Goal: Transaction & Acquisition: Obtain resource

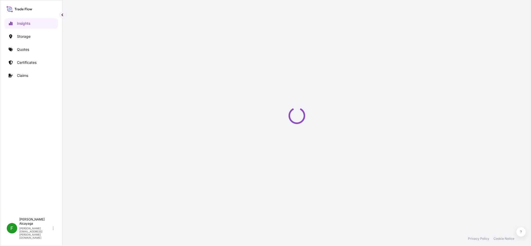
select select "2025"
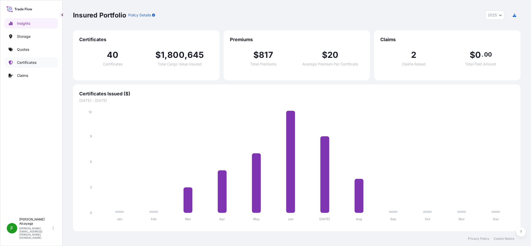
click at [32, 62] on p "Certificates" at bounding box center [27, 62] width 20 height 5
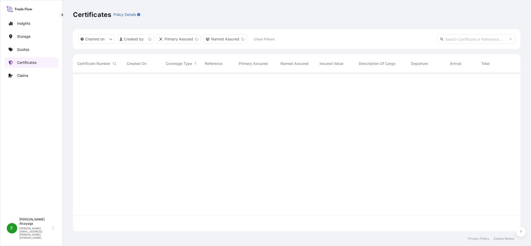
scroll to position [156, 443]
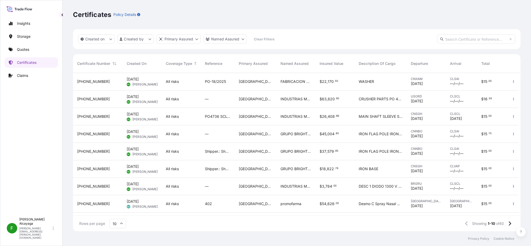
click at [293, 138] on div "GRUPO BRIGHTMEDIA IDEAS 360 SPA" at bounding box center [296, 133] width 39 height 17
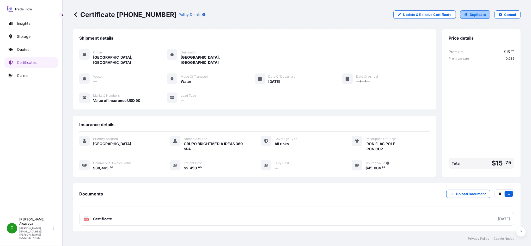
click at [470, 16] on p "Duplicate" at bounding box center [478, 14] width 16 height 5
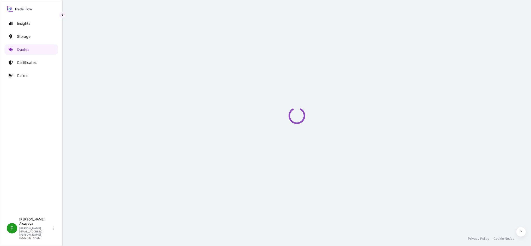
select select "Water"
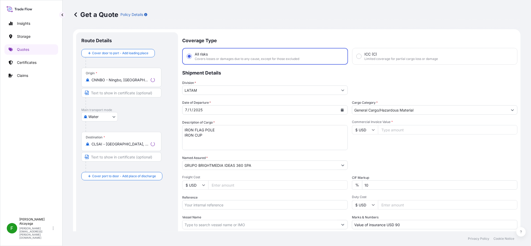
scroll to position [8, 0]
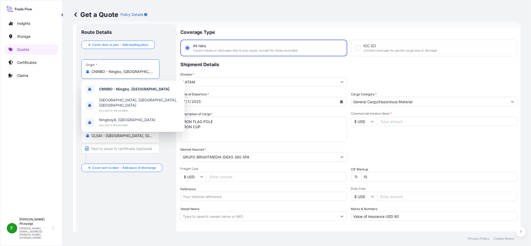
click at [153, 70] on input "CNNBO - Ningbo, China" at bounding box center [123, 71] width 62 height 5
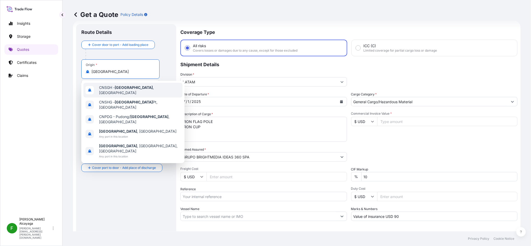
click at [134, 91] on span "CNSGH - Shanghai , China" at bounding box center [139, 90] width 81 height 10
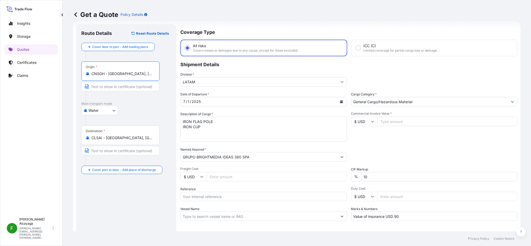
type input "CNSGH - Shanghai, China"
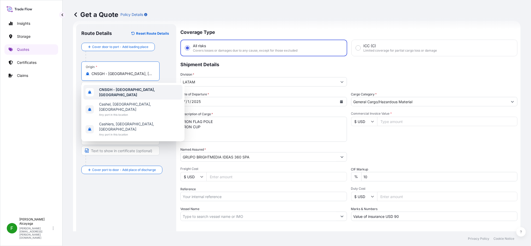
click at [136, 93] on b "CNSGH - Shanghai, China" at bounding box center [127, 92] width 56 height 10
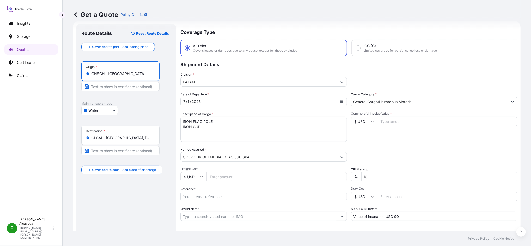
click at [338, 101] on button "Calendar" at bounding box center [342, 102] width 8 height 8
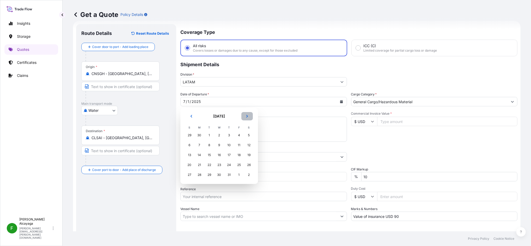
click at [244, 118] on button "Next" at bounding box center [247, 116] width 11 height 8
click at [228, 146] on div "7" at bounding box center [229, 145] width 9 height 9
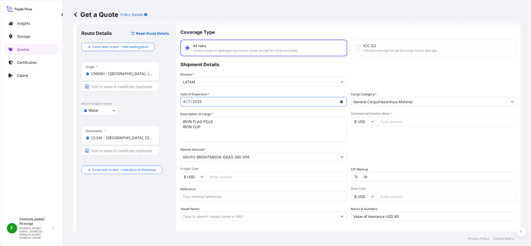
click at [209, 104] on div "8 / 7 / 2025" at bounding box center [259, 101] width 157 height 9
drag, startPoint x: 223, startPoint y: 133, endPoint x: 169, endPoint y: 115, distance: 57.6
click at [161, 108] on form "Route Details Reset Route Details Cover door to port - Add loading place Place …" at bounding box center [297, 142] width 448 height 242
paste textarea "ALUMINUM SNAP FRAME SIZE 50X70CM QTY:1151PKGS HBL: CSHSE0430296 MBL: OOLU412375…"
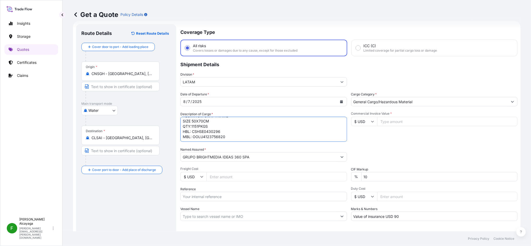
click at [216, 133] on textarea "IRON FLAG POLE IRON CUP" at bounding box center [264, 129] width 167 height 25
click at [243, 134] on textarea "IRON FLAG POLE IRON CUP" at bounding box center [264, 129] width 167 height 25
drag, startPoint x: 241, startPoint y: 134, endPoint x: 179, endPoint y: 127, distance: 62.5
click at [179, 127] on form "Route Details Reset Route Details Cover door to port - Add loading place Place …" at bounding box center [297, 142] width 448 height 242
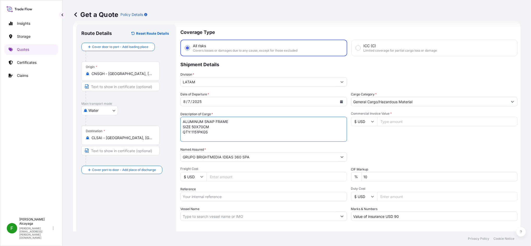
type textarea "ALUMINUM SNAP FRAME SIZE 50X70CM QTY:1151PKGS"
click at [391, 147] on div "Packing Category Type to search a container mode Please select a primary mode o…" at bounding box center [434, 154] width 167 height 15
click at [393, 122] on input "Commercial Invoice Value *" at bounding box center [447, 121] width 141 height 9
type input "123723"
type input "123723.3"
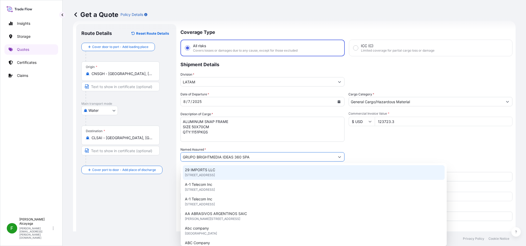
click at [443, 147] on div "Packing Category Type to search a container mode Please select a primary mode o…" at bounding box center [431, 154] width 164 height 15
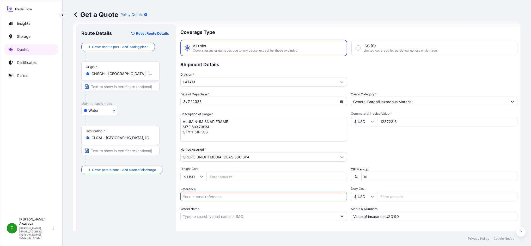
click at [218, 199] on input "Reference" at bounding box center [264, 196] width 167 height 9
click at [156, 209] on div "Route Details Reset Route Details Cover door to port - Add loading place Place …" at bounding box center [126, 142] width 90 height 226
click at [226, 177] on input "Freight Cost" at bounding box center [277, 176] width 141 height 9
paste input "2670"
type input "2670"
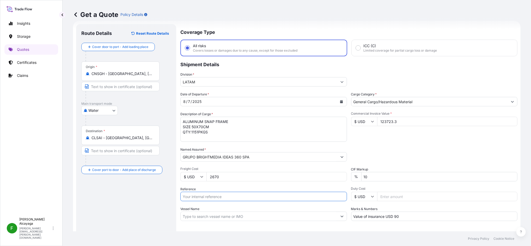
click at [235, 199] on input "Reference" at bounding box center [264, 196] width 167 height 9
paste input "SCL-PG25-07930"
click at [254, 198] on input "SCL-PG25-07930 |" at bounding box center [264, 196] width 167 height 9
paste input "Changzhou Flores_ SCL-PG25-07930"
drag, startPoint x: 251, startPoint y: 196, endPoint x: 337, endPoint y: 205, distance: 86.5
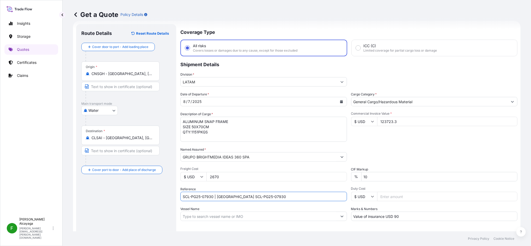
click at [331, 202] on div "Date of Departure * 8 / 7 / 2025 Cargo Category * General Cargo/Hazardous Mater…" at bounding box center [349, 156] width 337 height 129
type input "SCL-PG25-07930 | Changzhou Flores"
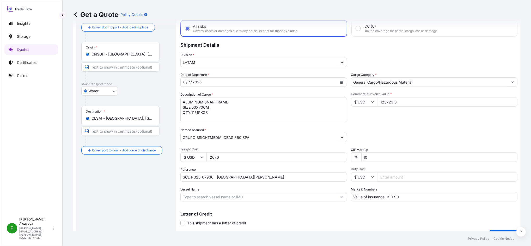
scroll to position [39, 0]
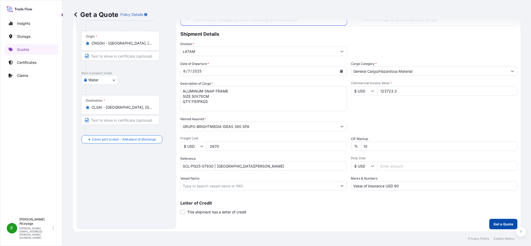
click at [493, 226] on button "Get a Quote" at bounding box center [504, 224] width 28 height 10
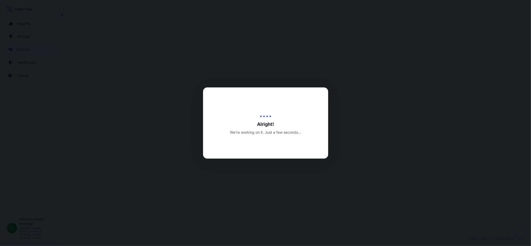
select select "Water"
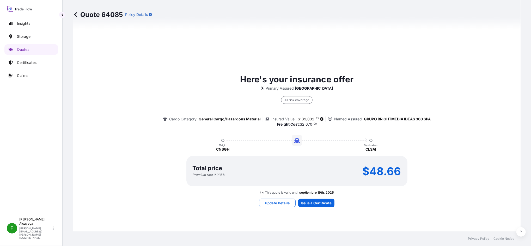
scroll to position [389, 0]
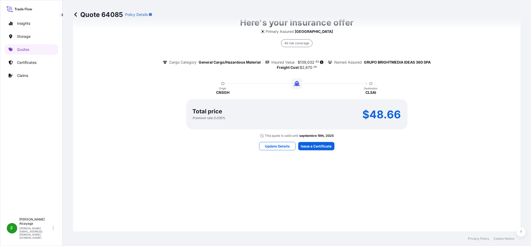
click at [380, 111] on p "$48.66" at bounding box center [382, 114] width 39 height 8
click at [308, 62] on span "032" at bounding box center [311, 63] width 7 height 4
drag, startPoint x: 305, startPoint y: 62, endPoint x: 298, endPoint y: 61, distance: 6.6
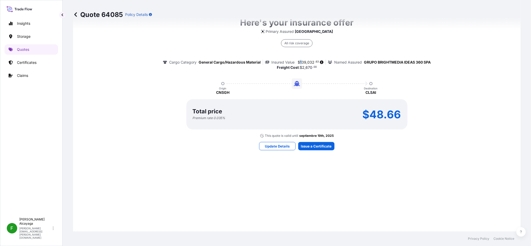
click at [300, 61] on span "139" at bounding box center [303, 63] width 6 height 4
click at [301, 58] on div "All risk coverage Cargo Category General Cargo/Hazardous Material Insured Value…" at bounding box center [297, 52] width 268 height 36
drag, startPoint x: 311, startPoint y: 59, endPoint x: 297, endPoint y: 58, distance: 13.7
click at [297, 58] on div "All risk coverage Cargo Category General Cargo/Hazardous Material Insured Value…" at bounding box center [297, 52] width 268 height 36
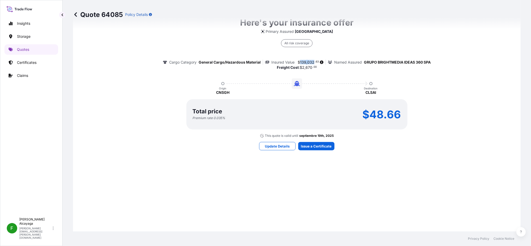
copy span "139 , 032"
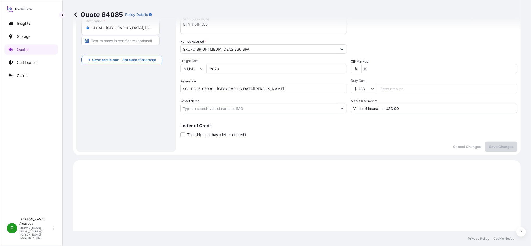
scroll to position [76, 0]
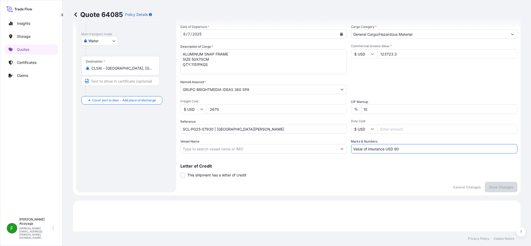
click at [381, 150] on input "Value of insurance USD 90" at bounding box center [434, 148] width 167 height 9
click at [398, 145] on input "Value of insurance USD 90" at bounding box center [434, 148] width 167 height 9
drag, startPoint x: 403, startPoint y: 147, endPoint x: 383, endPoint y: 147, distance: 19.6
click at [383, 147] on input "Value of insurance USD 90" at bounding box center [434, 148] width 167 height 9
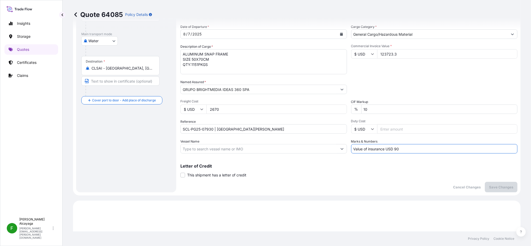
paste input "278,0640"
paste input "278,06400"
type input "Value of insurance USD 278,06"
click at [493, 185] on p "Save Changes" at bounding box center [501, 187] width 24 height 5
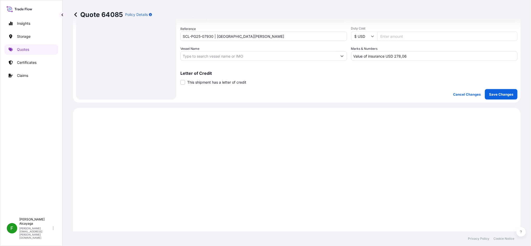
scroll to position [236, 0]
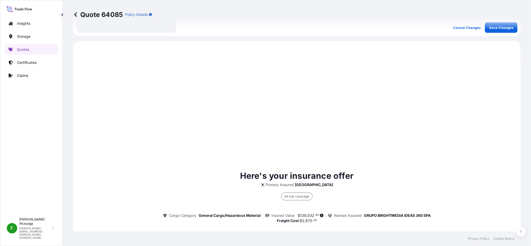
select select "Water"
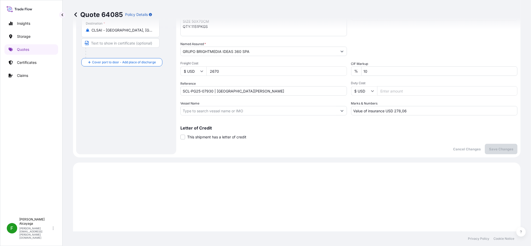
scroll to position [76, 0]
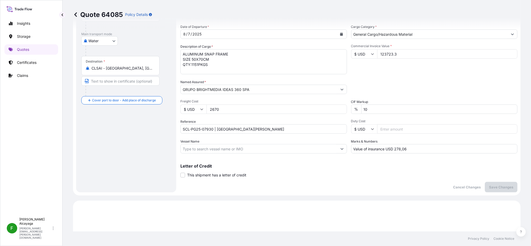
click at [395, 149] on input "Value of insurance USD 278,06" at bounding box center [434, 148] width 167 height 9
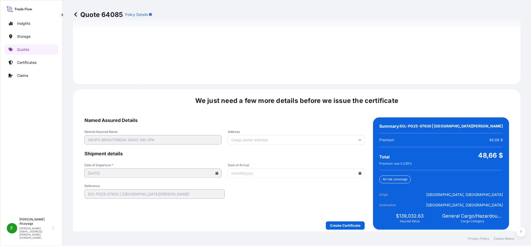
scroll to position [741, 0]
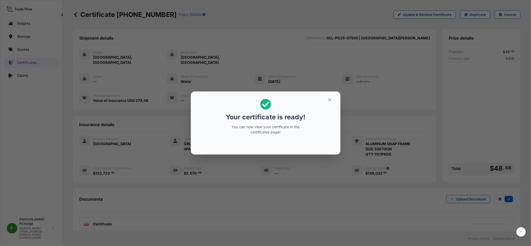
click at [395, 218] on div "Your certificate is ready! You can now view your certificate in the certificate…" at bounding box center [265, 123] width 531 height 246
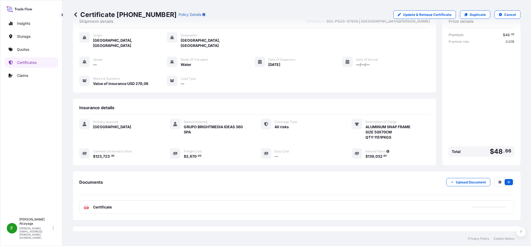
scroll to position [31, 0]
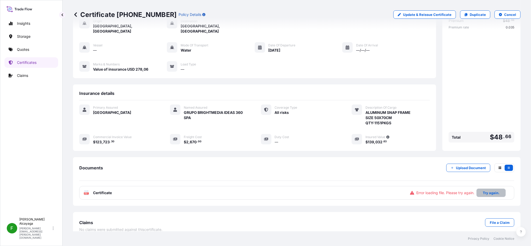
click at [483, 190] on p "Try again." at bounding box center [491, 192] width 17 height 5
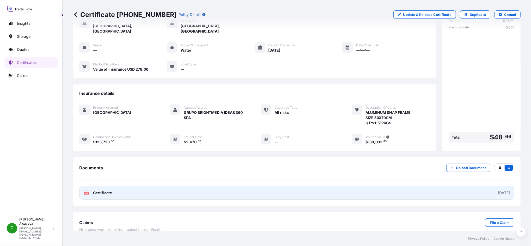
click at [451, 189] on link "PDF Certificate 2025-08-20" at bounding box center [296, 193] width 435 height 14
